Goal: Information Seeking & Learning: Learn about a topic

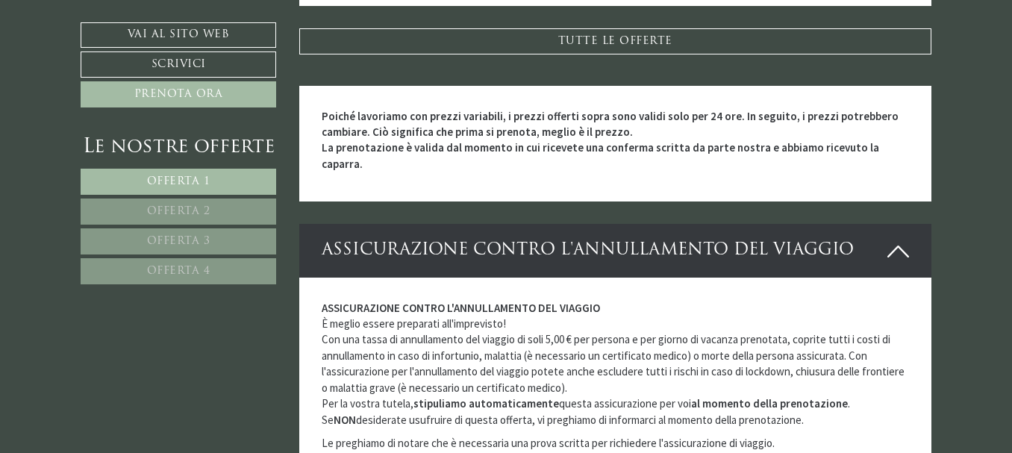
scroll to position [4181, 0]
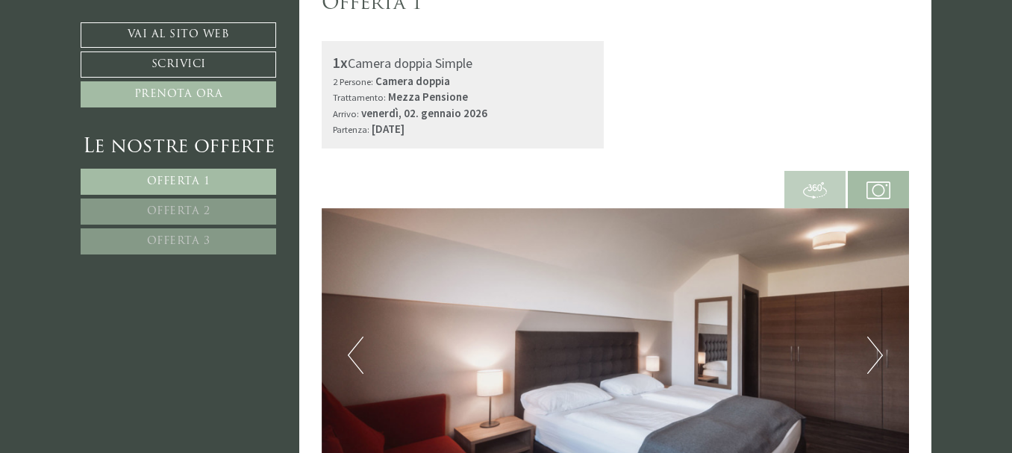
scroll to position [448, 0]
click at [192, 207] on span "Offerta 2" at bounding box center [178, 211] width 63 height 11
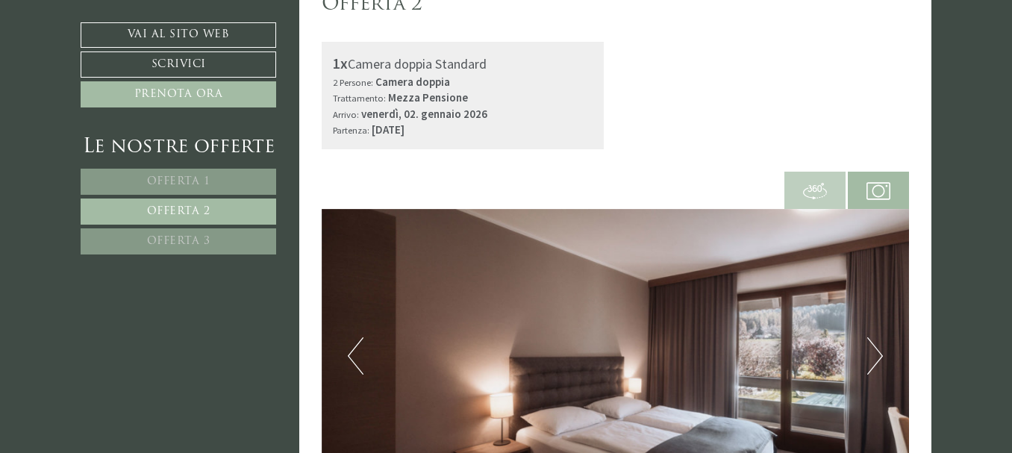
scroll to position [392, 0]
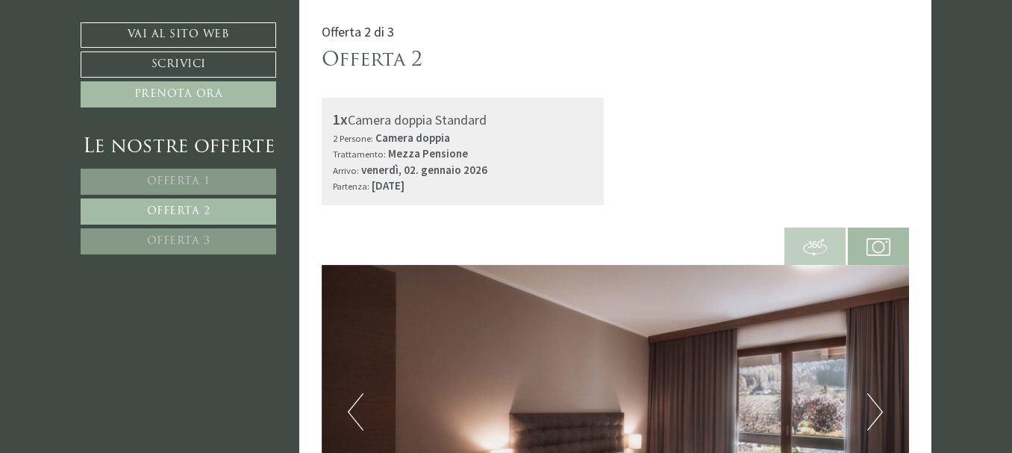
click at [178, 184] on span "Offerta 1" at bounding box center [178, 181] width 63 height 11
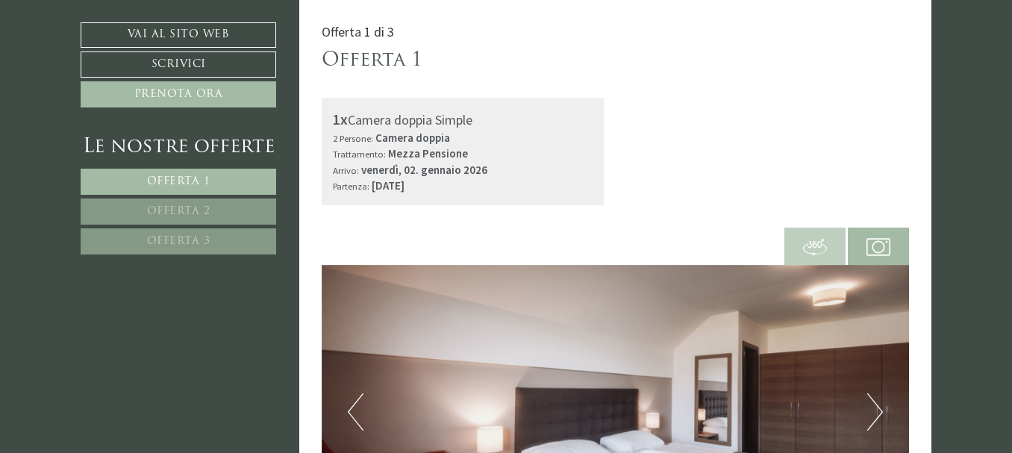
click at [171, 212] on span "Offerta 2" at bounding box center [178, 211] width 63 height 11
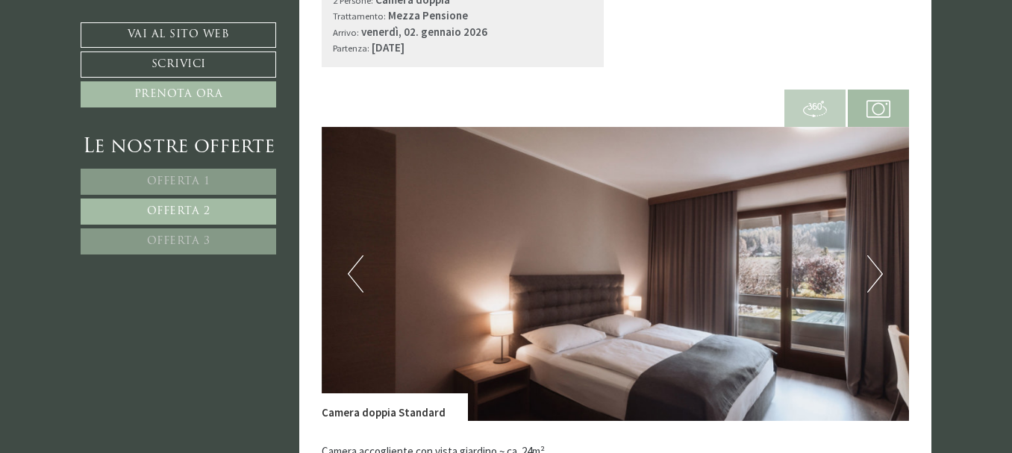
scroll to position [467, 0]
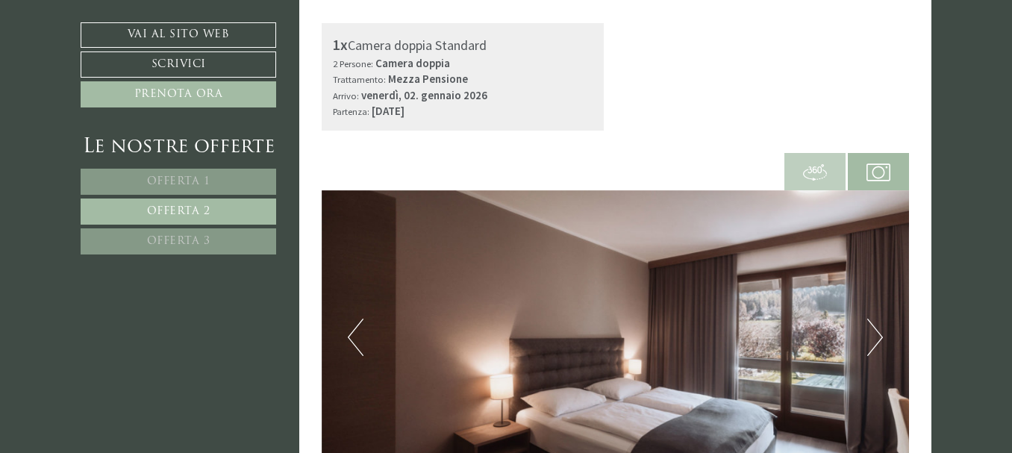
click at [175, 241] on span "Offerta 3" at bounding box center [178, 241] width 63 height 11
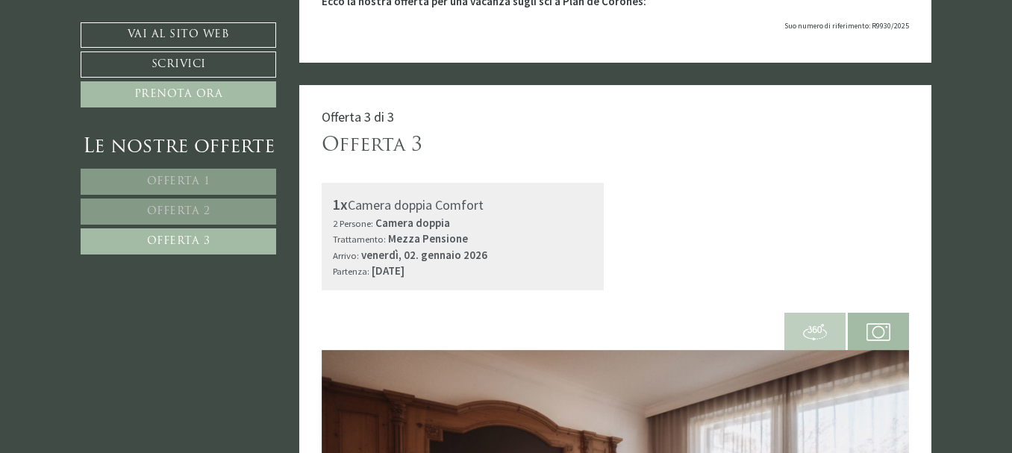
scroll to position [299, 0]
